Goal: Transaction & Acquisition: Purchase product/service

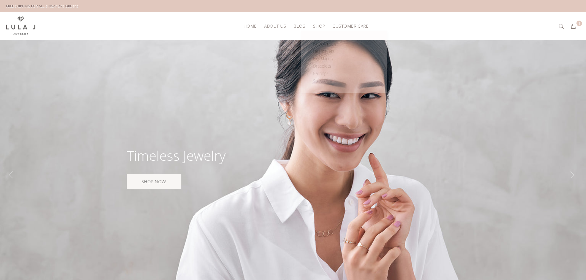
click at [316, 26] on span "Shop" at bounding box center [319, 26] width 12 height 5
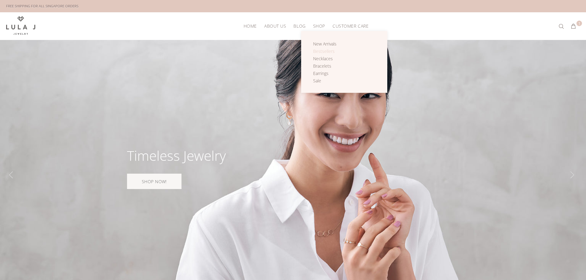
click at [322, 51] on span "Bestsellers" at bounding box center [324, 51] width 22 height 6
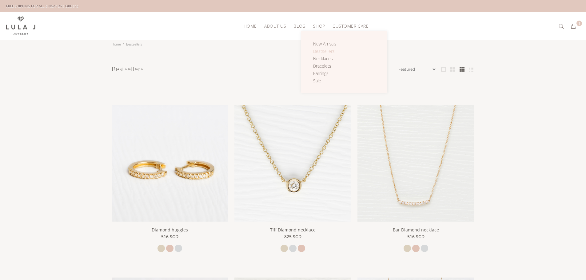
click at [326, 50] on span "Bestsellers" at bounding box center [324, 51] width 22 height 6
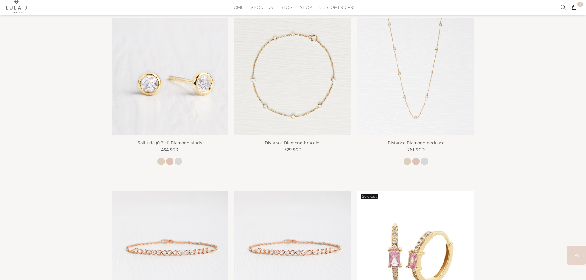
scroll to position [246, 0]
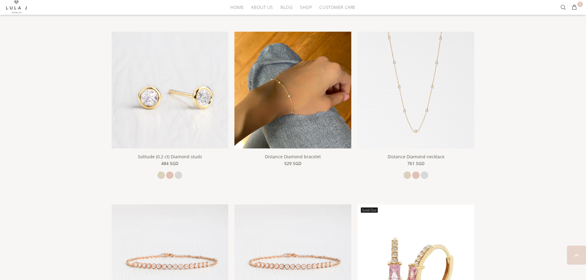
click at [278, 111] on img at bounding box center [292, 90] width 117 height 117
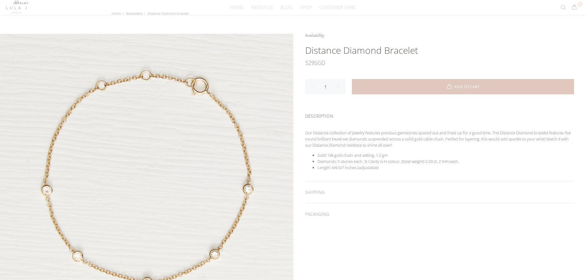
scroll to position [62, 0]
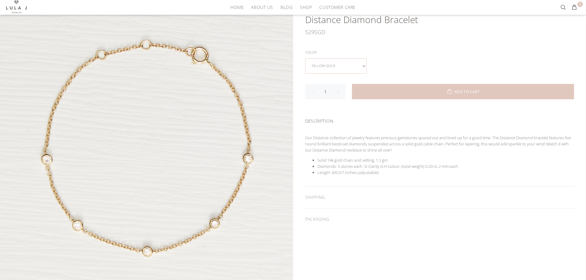
click at [335, 60] on select "yellow gold rose gold white gold" at bounding box center [336, 65] width 62 height 15
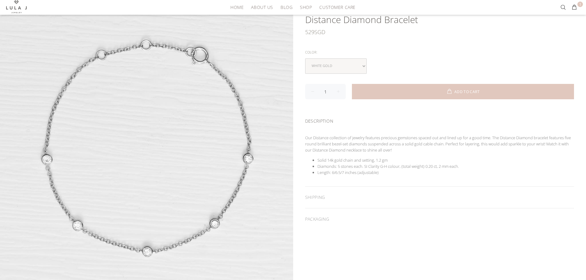
click at [381, 57] on div "Color: yellow gold rose gold white gold" at bounding box center [439, 61] width 269 height 26
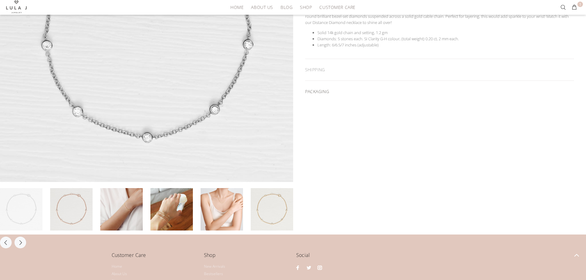
scroll to position [246, 0]
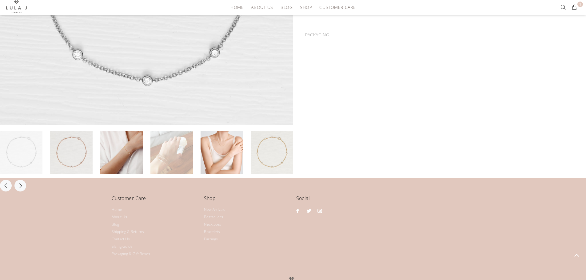
click at [158, 170] on link at bounding box center [171, 152] width 42 height 42
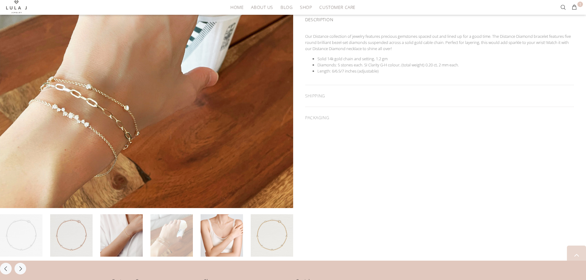
scroll to position [154, 0]
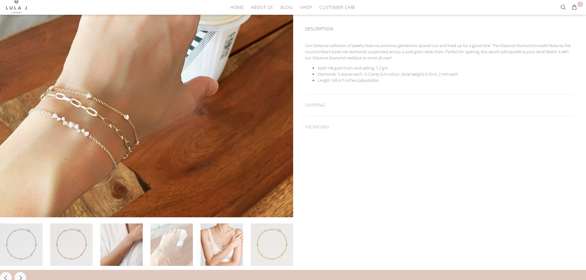
scroll to position [62, 0]
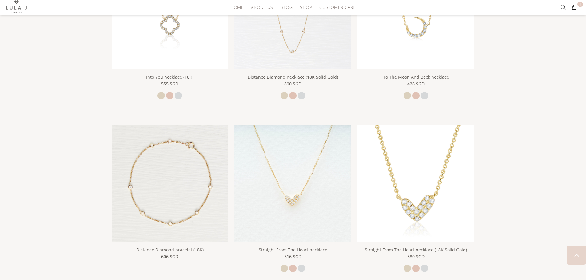
scroll to position [554, 0]
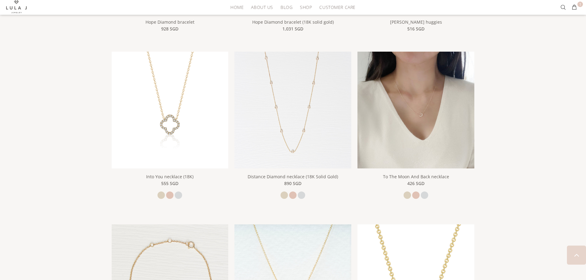
click at [426, 96] on img at bounding box center [416, 110] width 117 height 117
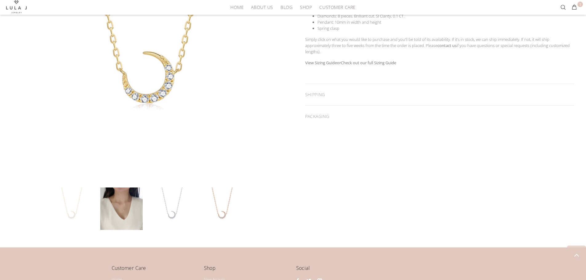
scroll to position [185, 0]
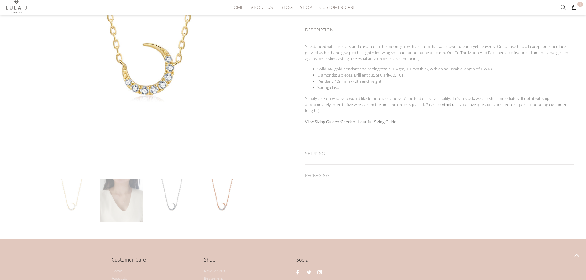
click at [123, 206] on link at bounding box center [121, 200] width 42 height 42
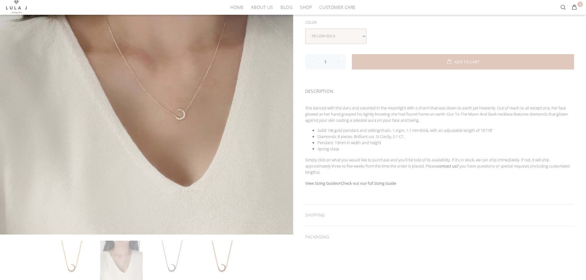
scroll to position [0, 0]
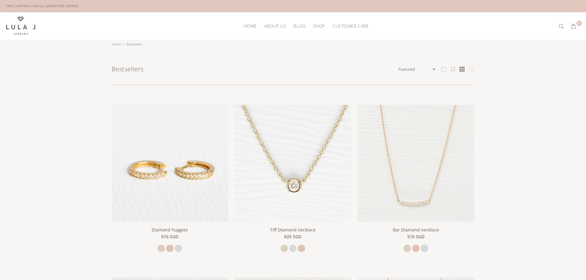
click at [318, 26] on span "Shop" at bounding box center [319, 26] width 12 height 5
click at [331, 64] on span "Bracelets" at bounding box center [322, 66] width 18 height 6
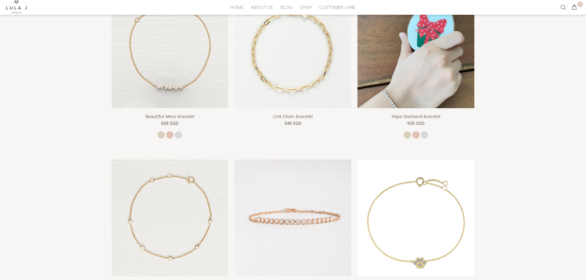
scroll to position [154, 0]
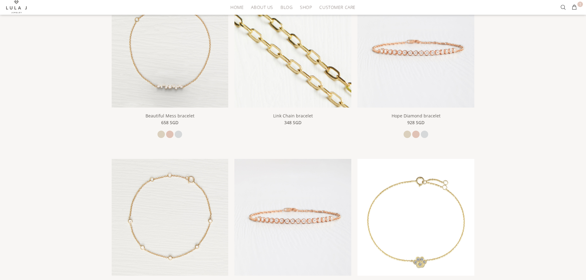
click at [325, 62] on img at bounding box center [292, 49] width 117 height 117
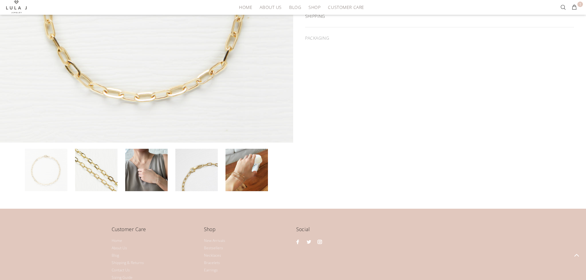
scroll to position [215, 0]
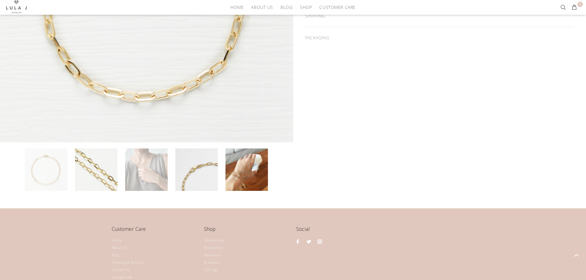
click at [151, 178] on link at bounding box center [146, 170] width 42 height 42
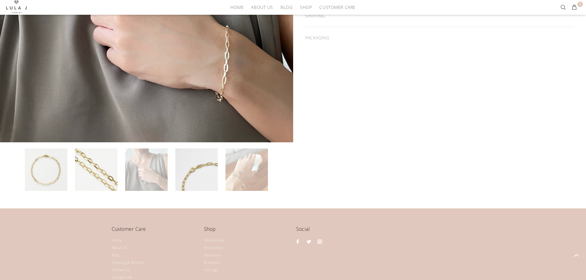
click at [255, 179] on link at bounding box center [247, 170] width 42 height 42
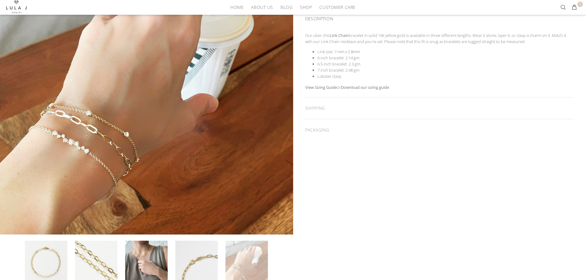
scroll to position [154, 0]
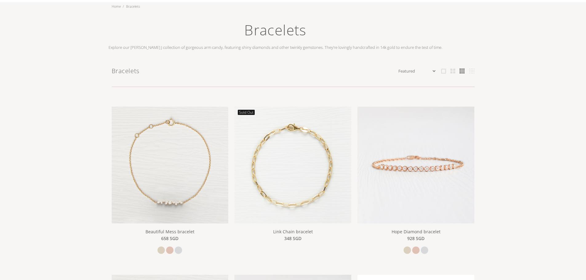
scroll to position [62, 0]
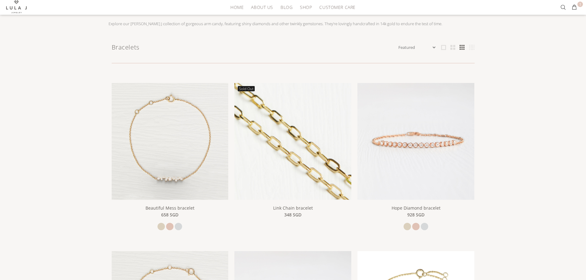
click at [329, 149] on img at bounding box center [292, 141] width 117 height 117
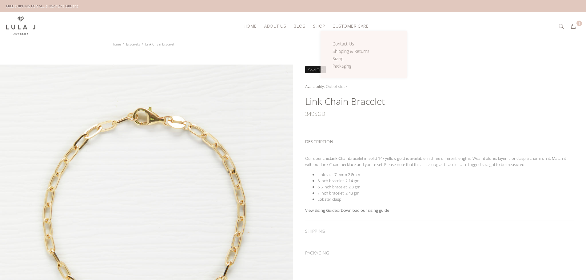
click at [350, 24] on span "Customer Care" at bounding box center [351, 26] width 36 height 5
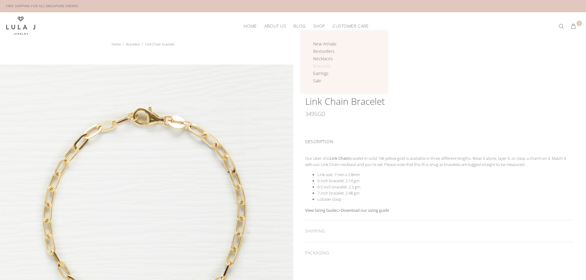
click at [325, 65] on span "Bracelets" at bounding box center [322, 66] width 18 height 6
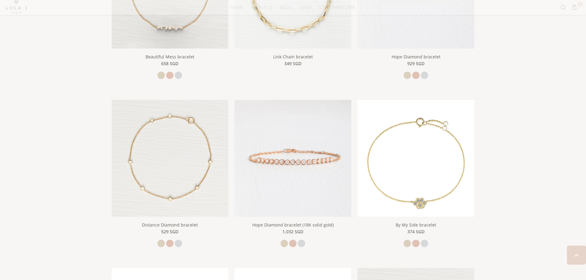
scroll to position [215, 0]
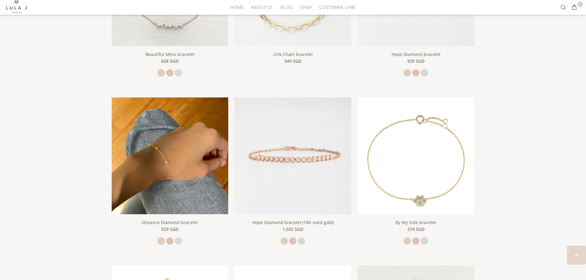
click at [203, 143] on img at bounding box center [170, 156] width 117 height 117
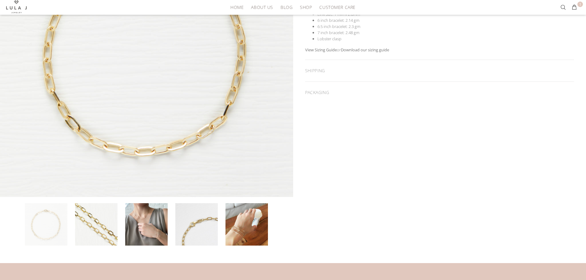
scroll to position [215, 0]
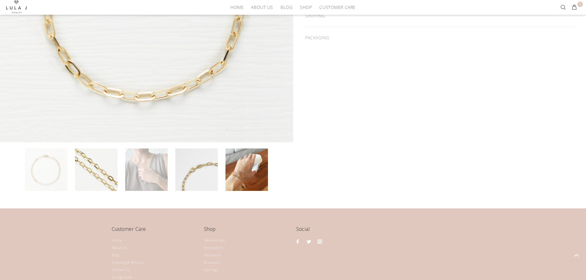
click at [160, 174] on link at bounding box center [146, 170] width 42 height 42
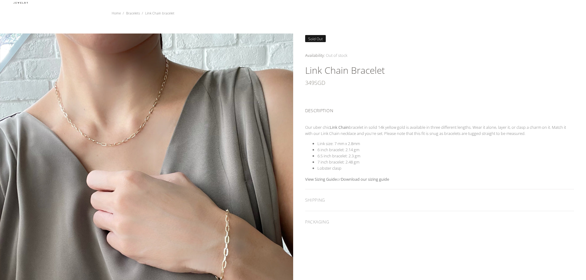
scroll to position [31, 0]
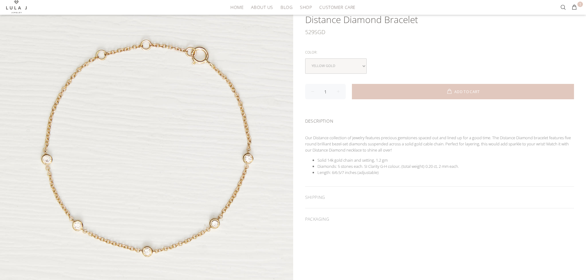
scroll to position [185, 0]
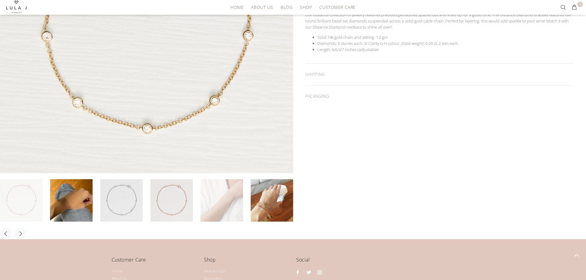
click at [230, 210] on link at bounding box center [222, 200] width 42 height 42
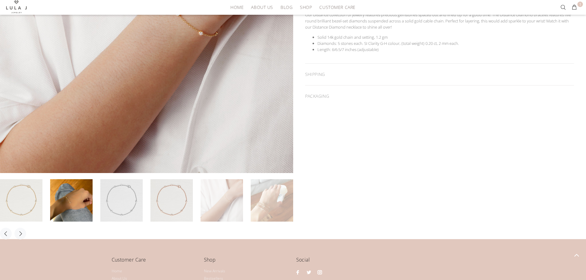
click at [275, 207] on link at bounding box center [272, 200] width 42 height 42
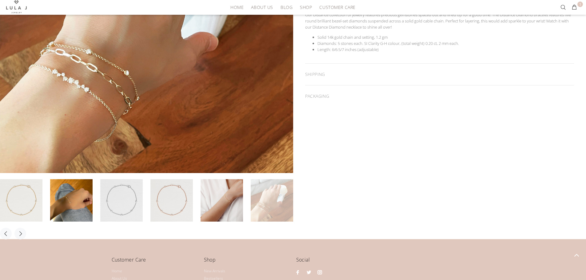
scroll to position [123, 0]
